Goal: Information Seeking & Learning: Find specific fact

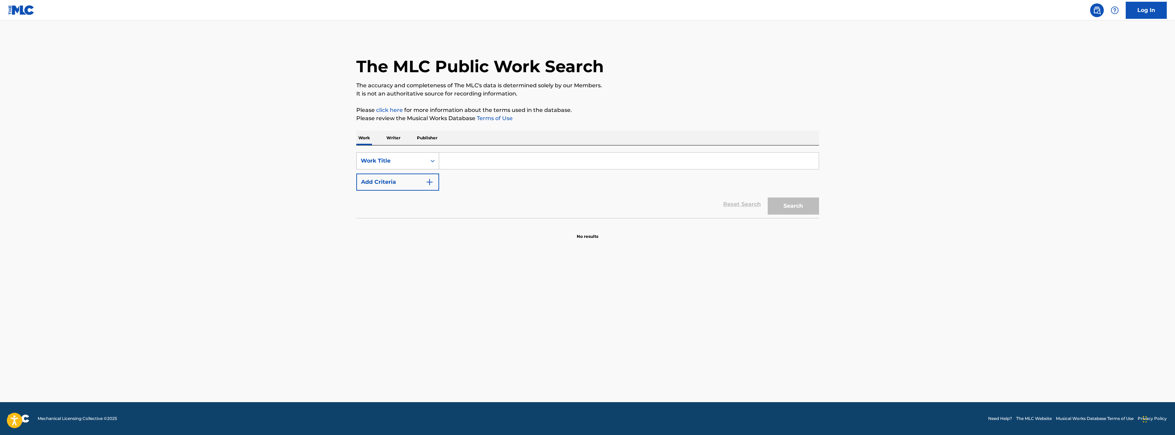
click at [431, 161] on icon "Search Form" at bounding box center [432, 160] width 7 height 7
click at [386, 266] on div "Work Title" at bounding box center [398, 263] width 82 height 17
click at [458, 163] on input "Search Form" at bounding box center [629, 161] width 380 height 16
click at [530, 161] on input "the less i know the beter" at bounding box center [629, 161] width 380 height 16
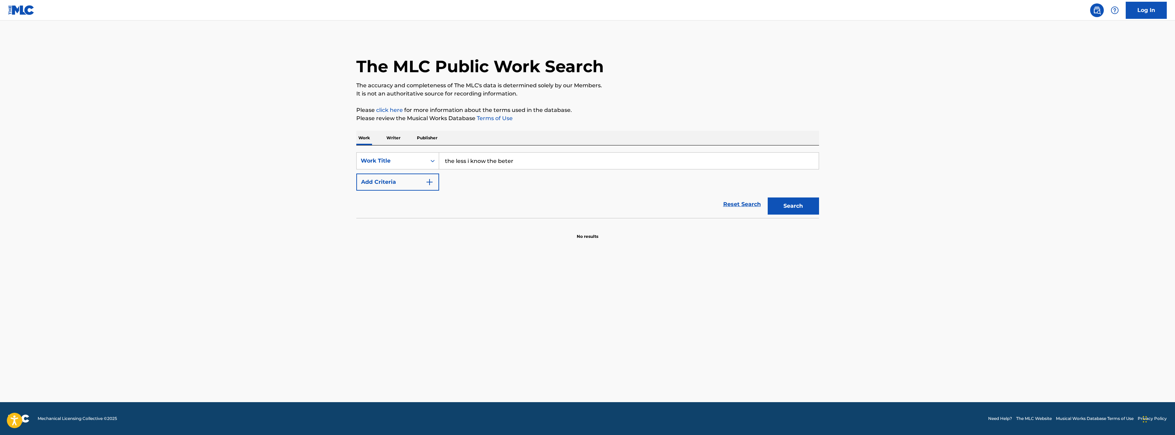
drag, startPoint x: 527, startPoint y: 161, endPoint x: 512, endPoint y: 161, distance: 14.7
click at [512, 161] on input "the less i know the beter" at bounding box center [629, 161] width 380 height 16
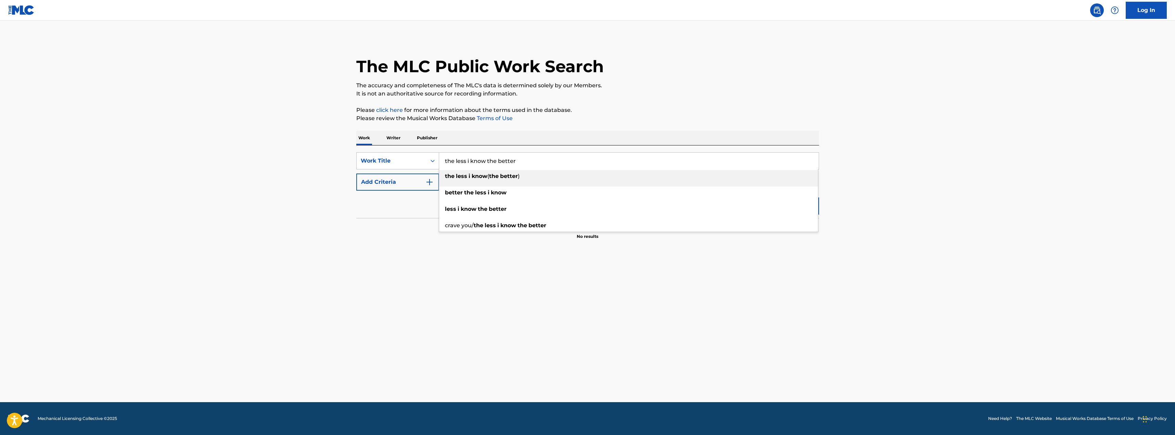
click at [466, 179] on strong "less" at bounding box center [461, 176] width 11 height 7
type input "the less i know (the better)"
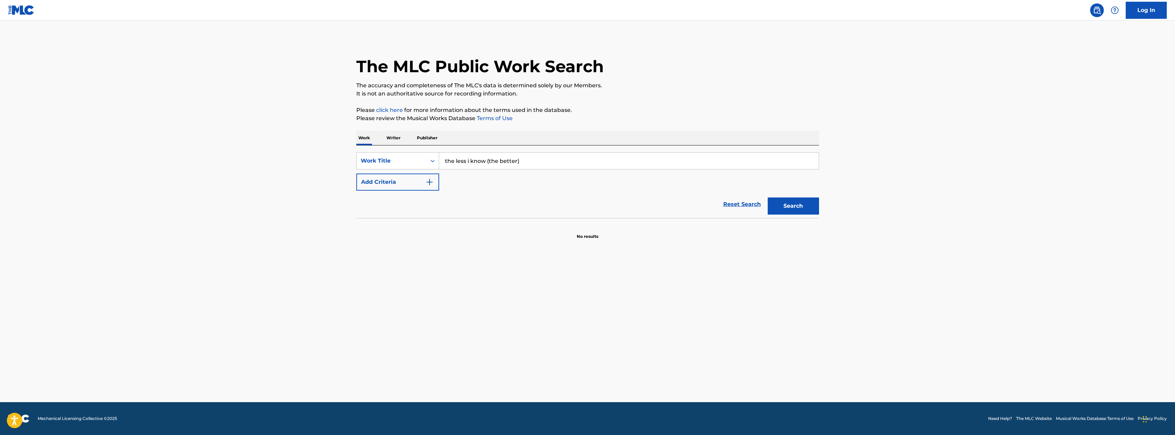
click at [797, 204] on button "Search" at bounding box center [793, 205] width 51 height 17
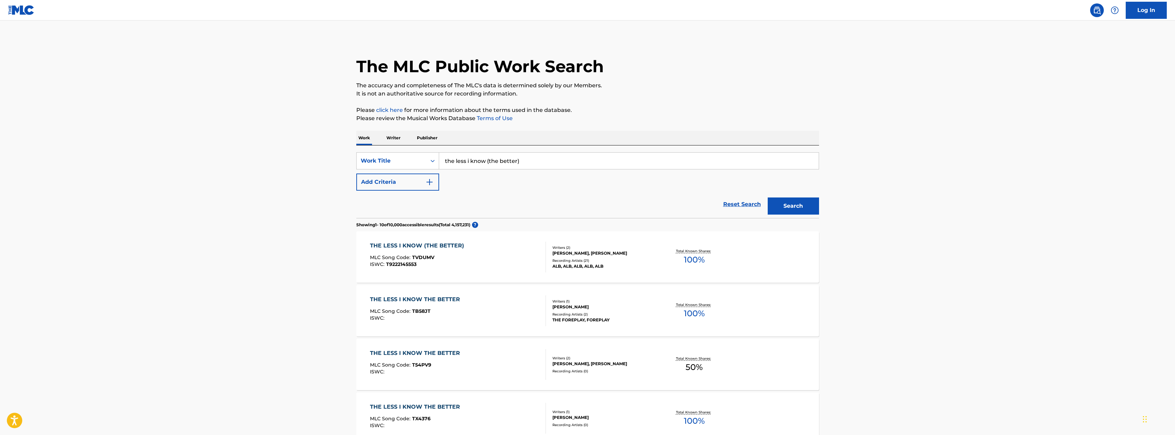
click at [431, 181] on img "Search Form" at bounding box center [429, 182] width 8 height 8
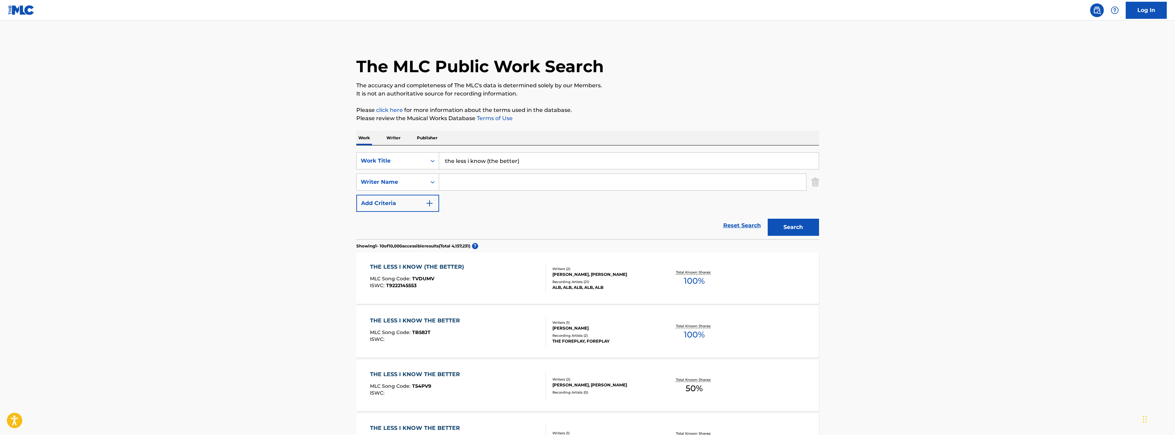
click at [464, 182] on input "Search Form" at bounding box center [622, 182] width 367 height 16
type input "[PERSON_NAME]"
click at [798, 230] on button "Search" at bounding box center [793, 227] width 51 height 17
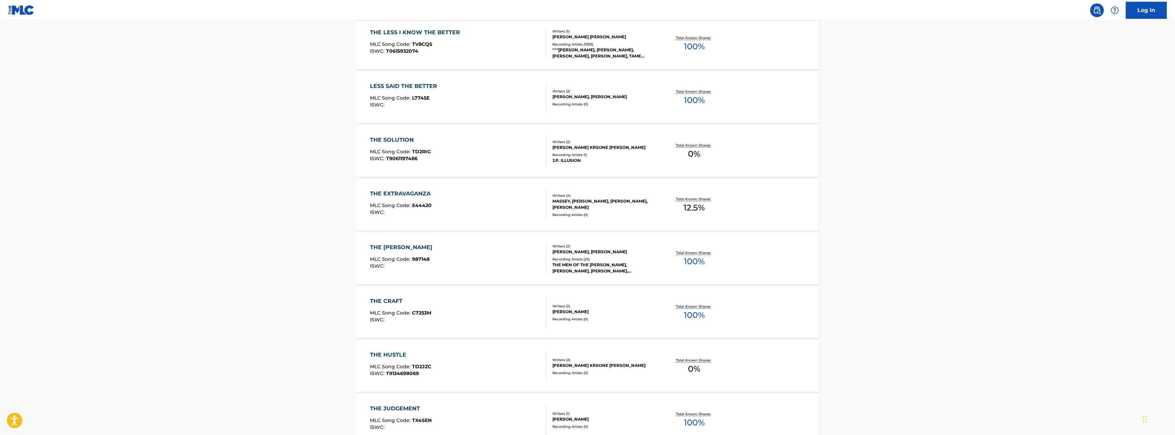
scroll to position [103, 0]
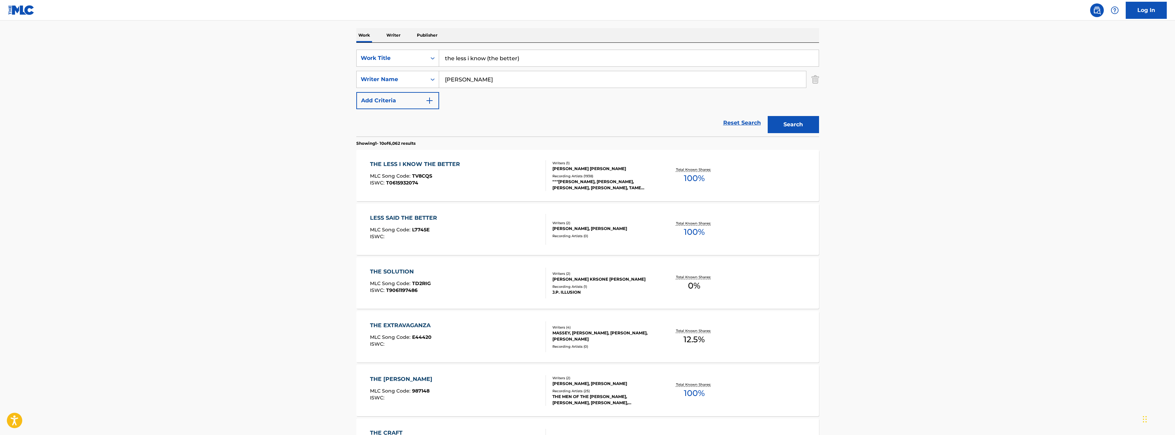
click at [438, 162] on div "THE LESS I KNOW THE BETTER" at bounding box center [416, 164] width 93 height 8
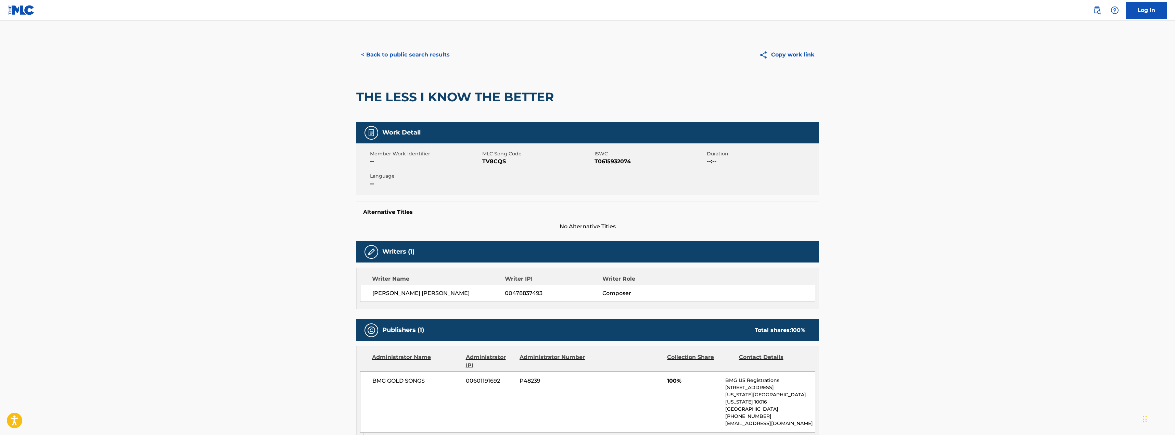
click at [222, 203] on main "< Back to public search results Copy work link THE LESS I KNOW THE BETTER Work …" at bounding box center [587, 382] width 1175 height 722
click at [384, 51] on button "< Back to public search results" at bounding box center [405, 54] width 98 height 17
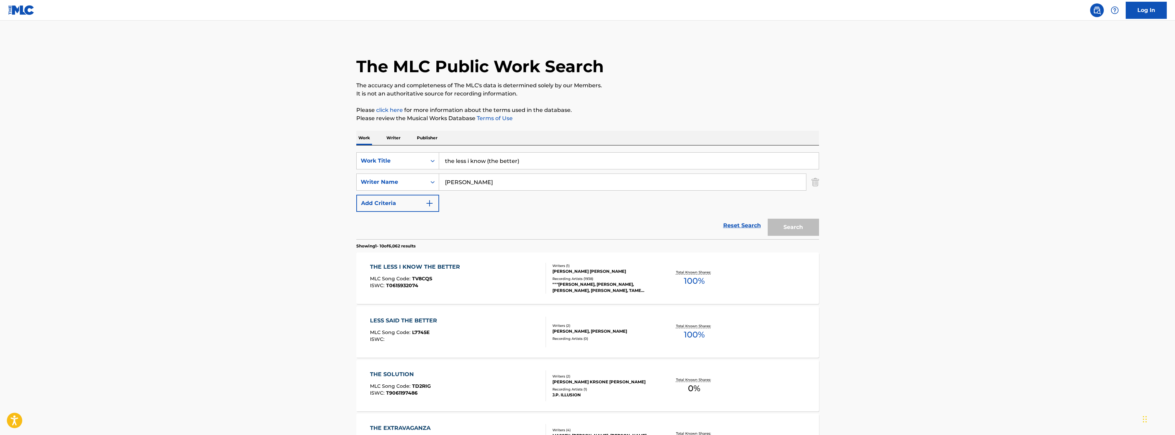
scroll to position [103, 0]
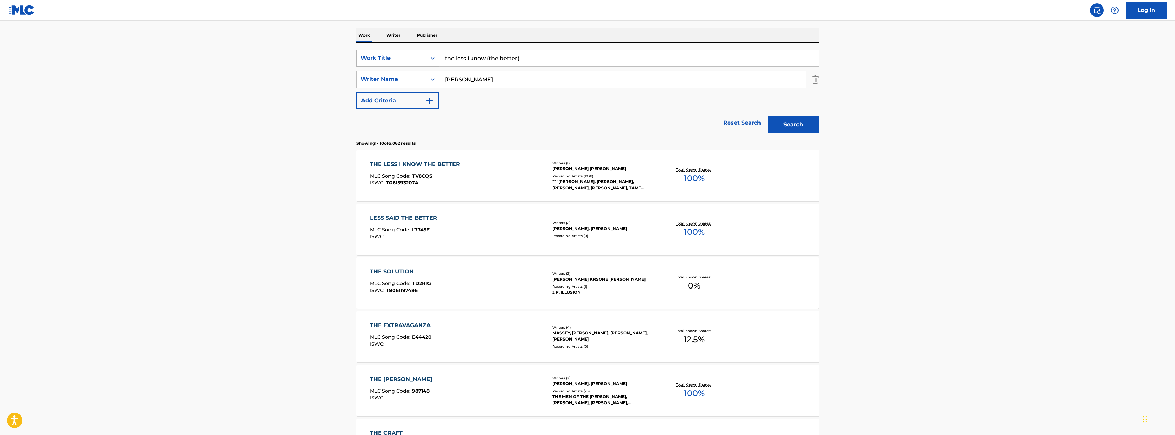
drag, startPoint x: 531, startPoint y: 55, endPoint x: 437, endPoint y: 57, distance: 94.2
click at [437, 57] on div "SearchWithCriteria507d9714-6803-4370-a9f1-b566b831d7f3 Work Title the less i kn…" at bounding box center [587, 58] width 463 height 17
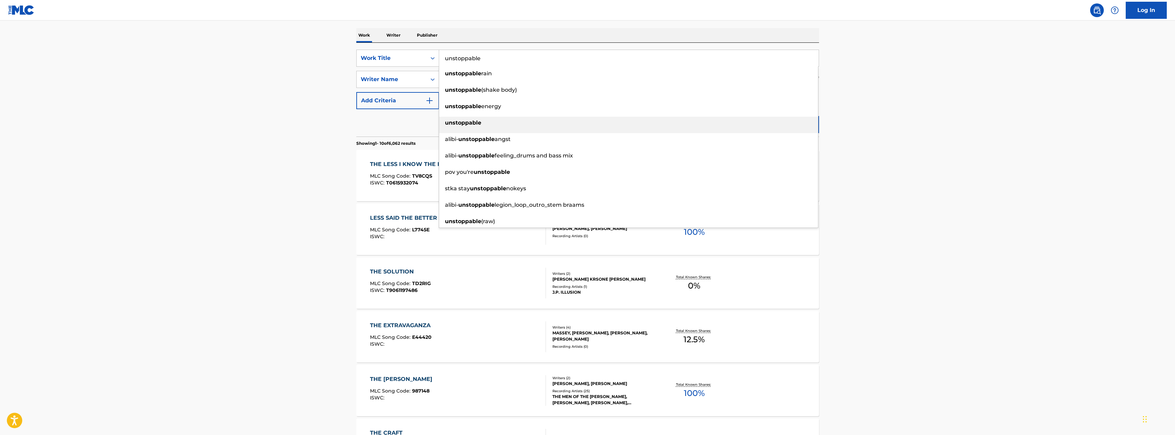
type input "unstoppable"
click at [471, 124] on strong "unstoppable" at bounding box center [463, 122] width 36 height 7
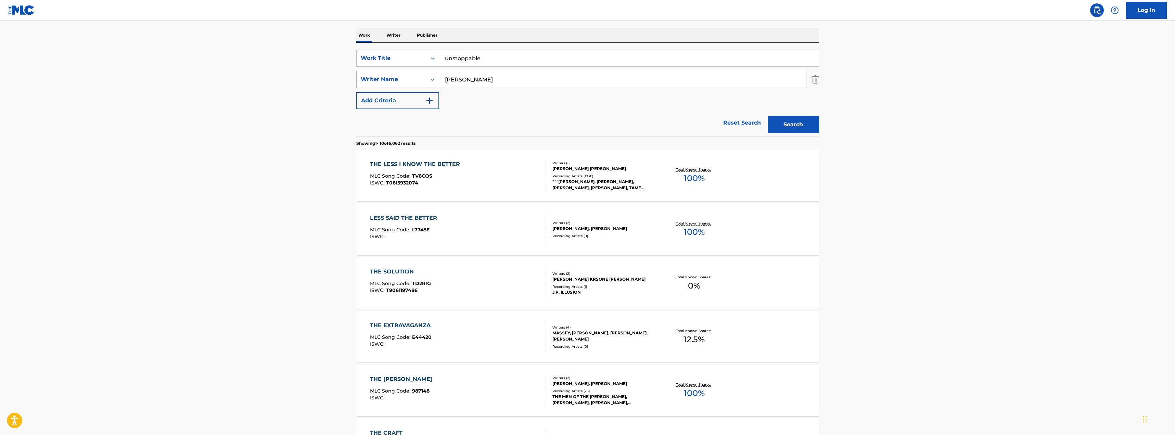
drag, startPoint x: 474, startPoint y: 79, endPoint x: 435, endPoint y: 79, distance: 39.4
click at [435, 79] on div "SearchWithCriteriae7c18eb9-c43a-49dd-ae84-6743bbd51889 Writer Name [PERSON_NAME]" at bounding box center [587, 79] width 463 height 17
type input "sia"
click at [799, 126] on button "Search" at bounding box center [793, 124] width 51 height 17
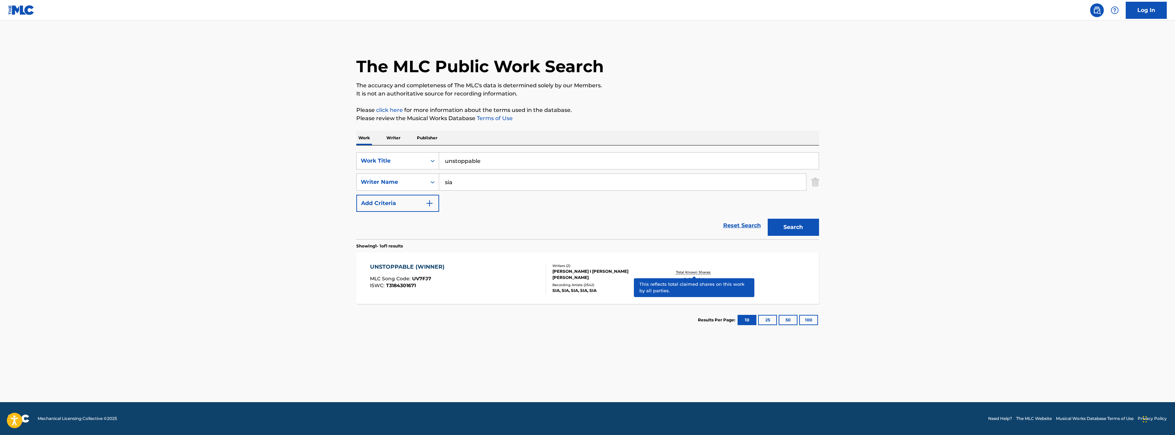
click at [689, 272] on p "Total Known Shares:" at bounding box center [694, 272] width 37 height 5
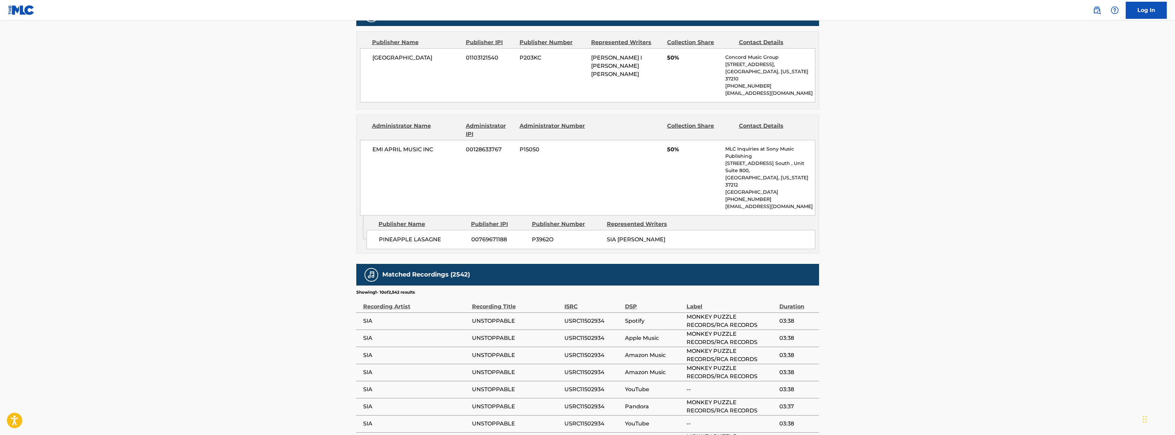
scroll to position [541, 0]
